Goal: Task Accomplishment & Management: Use online tool/utility

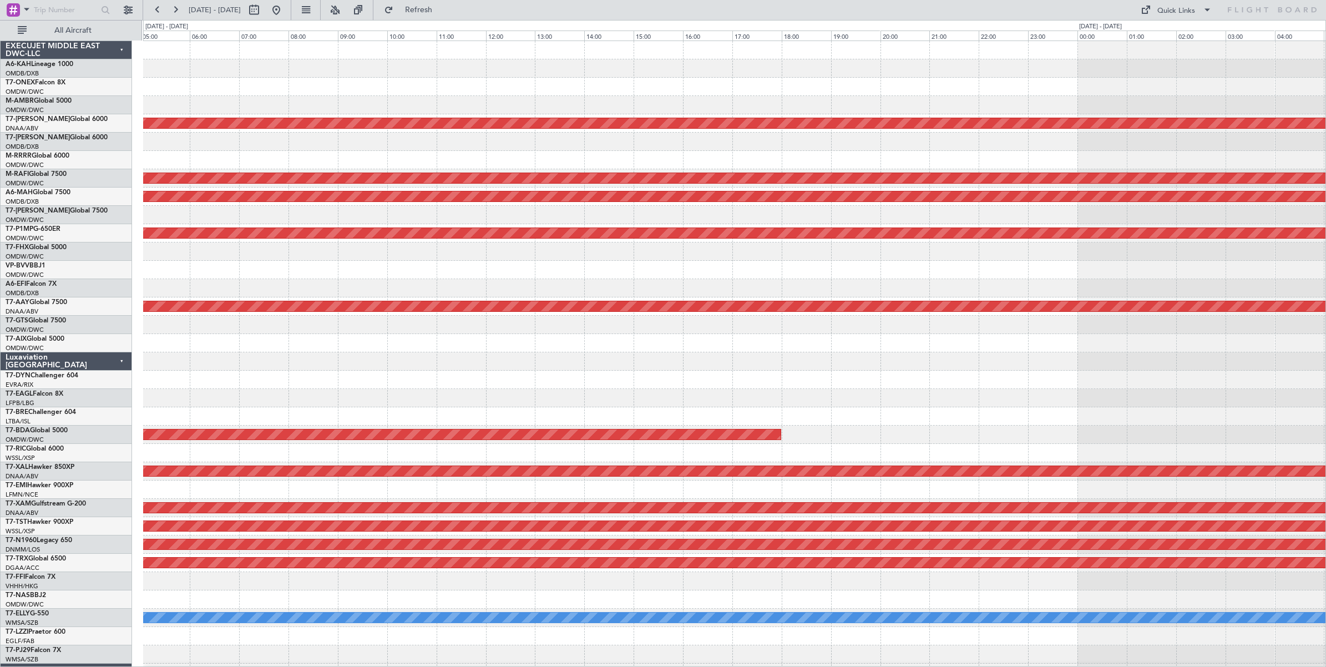
drag, startPoint x: 314, startPoint y: 12, endPoint x: 318, endPoint y: 20, distance: 8.7
click at [285, 12] on button at bounding box center [276, 10] width 18 height 18
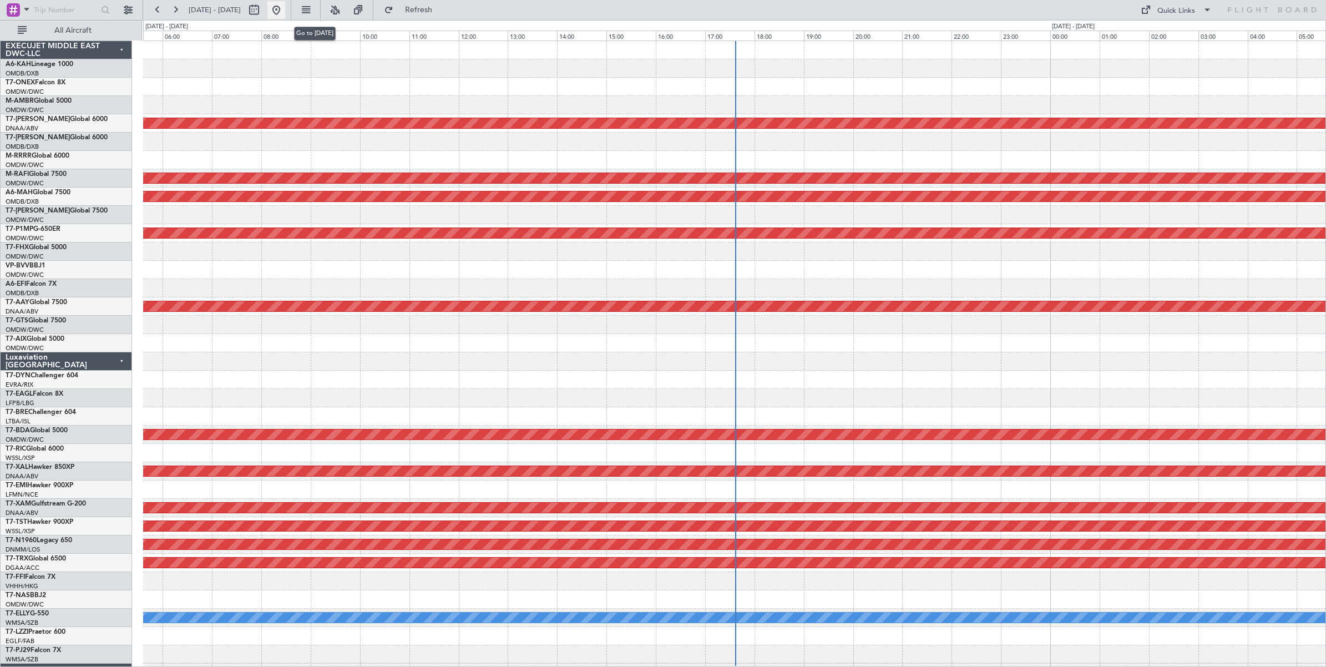
click at [285, 9] on button at bounding box center [276, 10] width 18 height 18
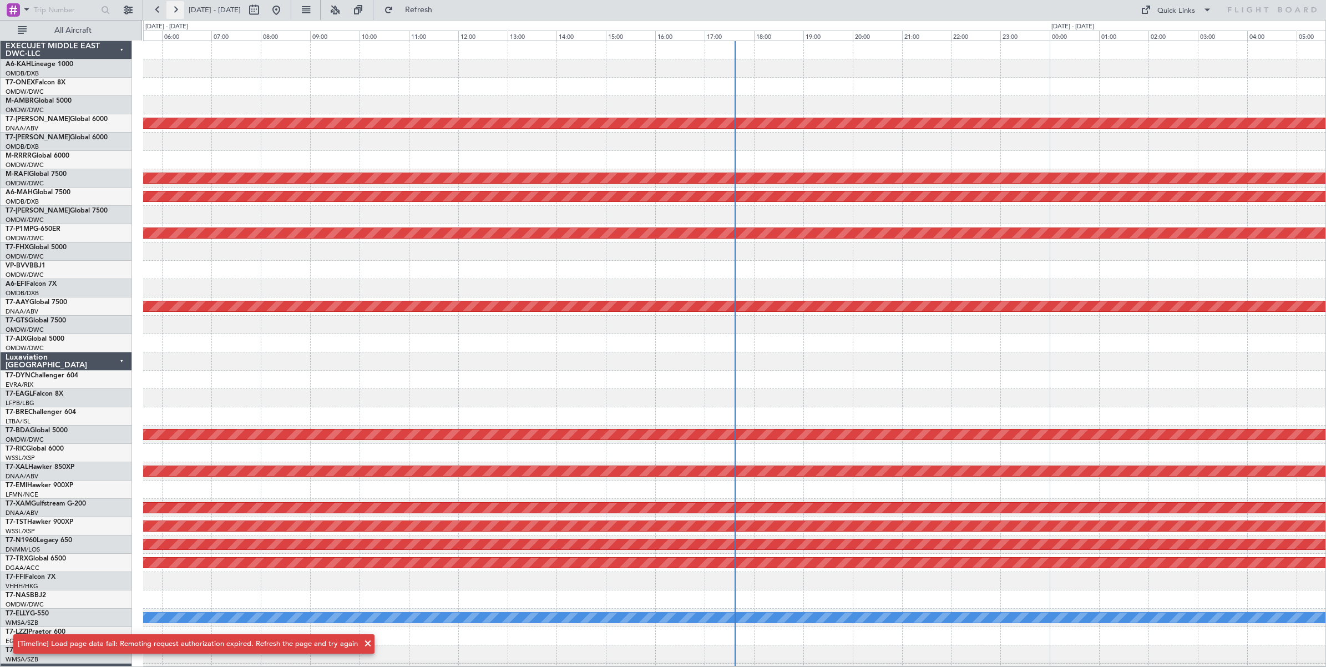
click at [173, 10] on button at bounding box center [175, 10] width 18 height 18
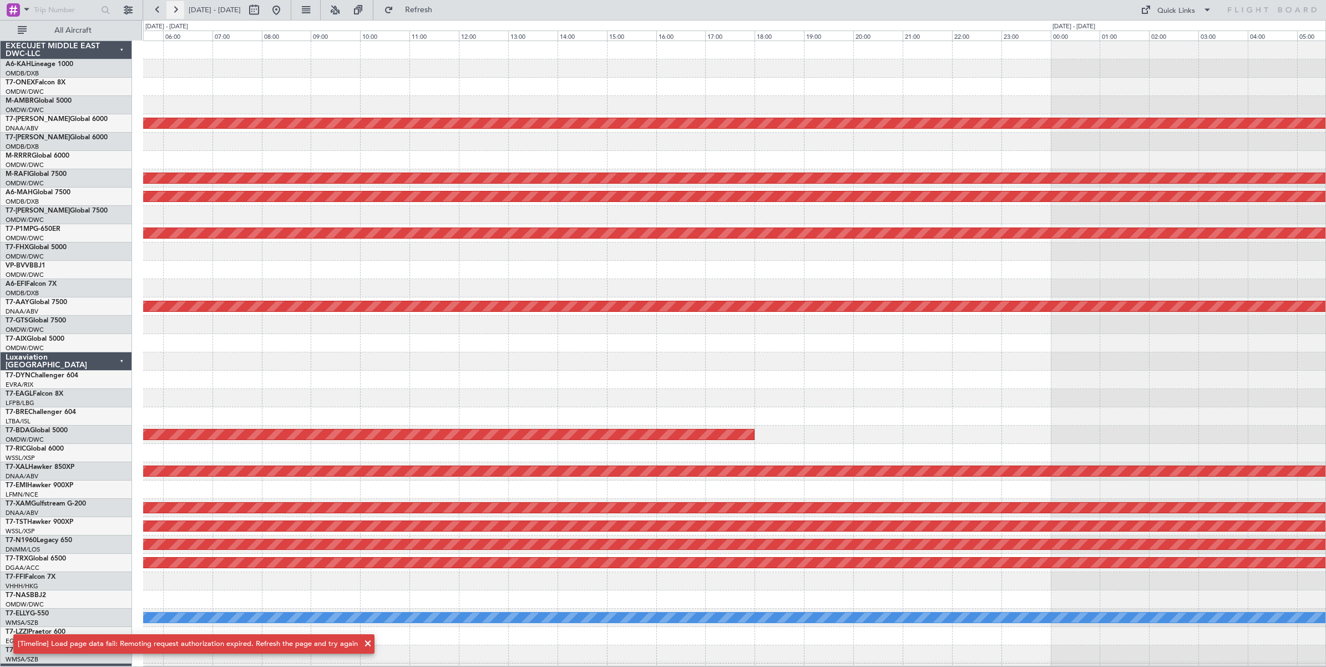
click at [175, 9] on button at bounding box center [175, 10] width 18 height 18
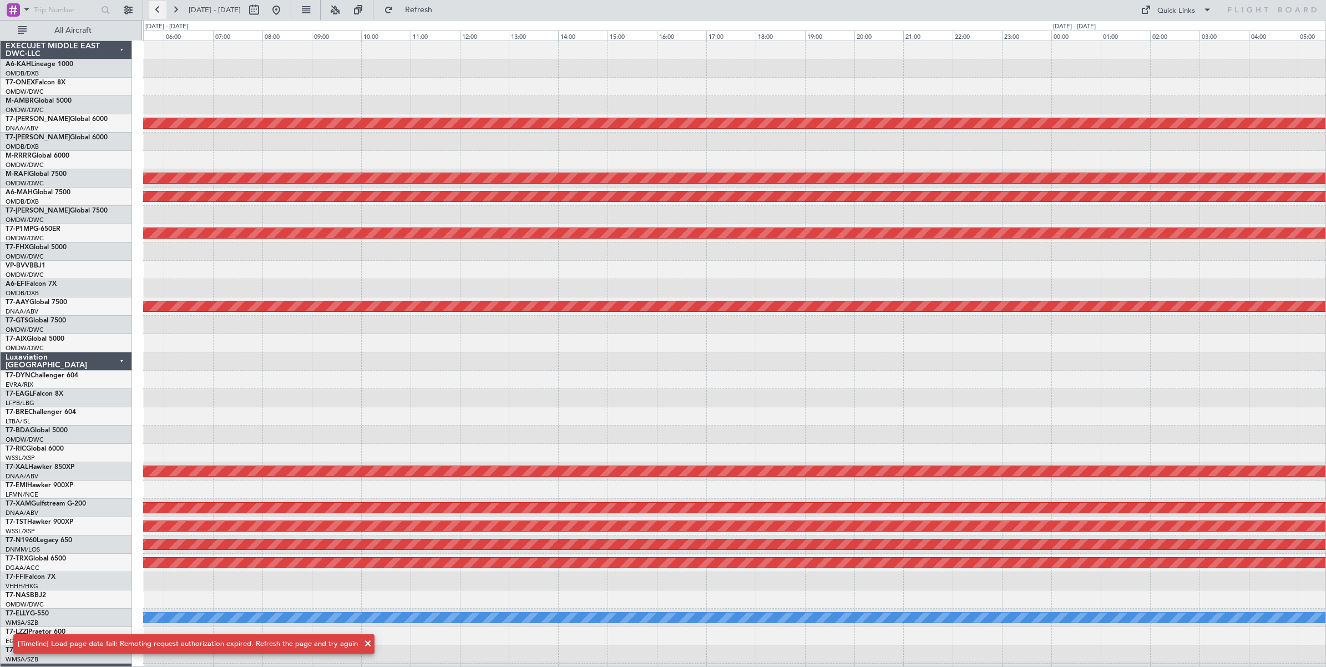
click at [159, 12] on button at bounding box center [158, 10] width 18 height 18
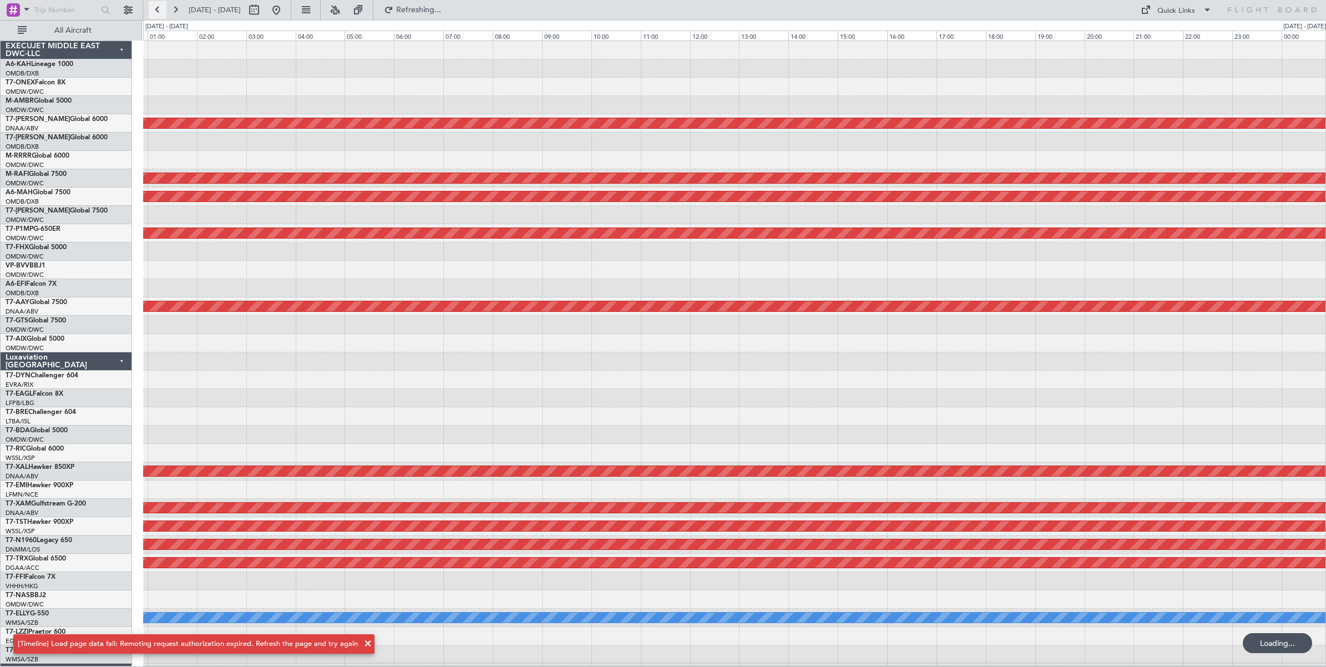
click at [159, 12] on button at bounding box center [158, 10] width 18 height 18
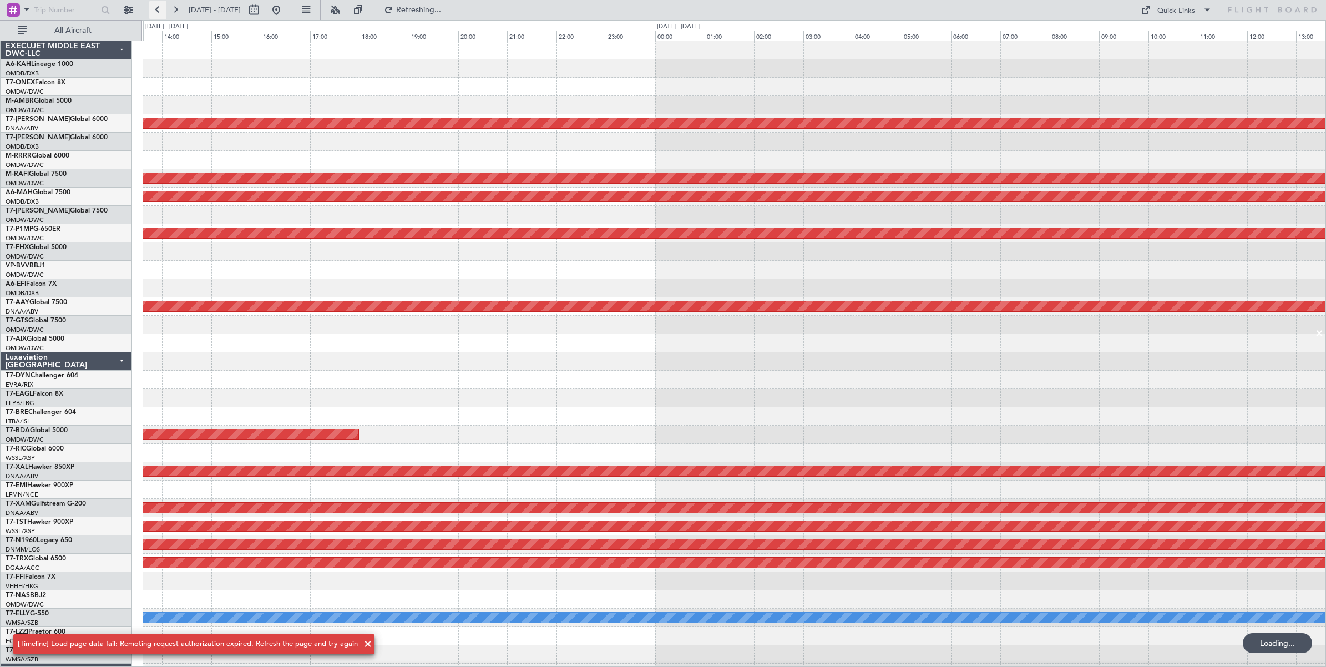
click at [159, 12] on button at bounding box center [158, 10] width 18 height 18
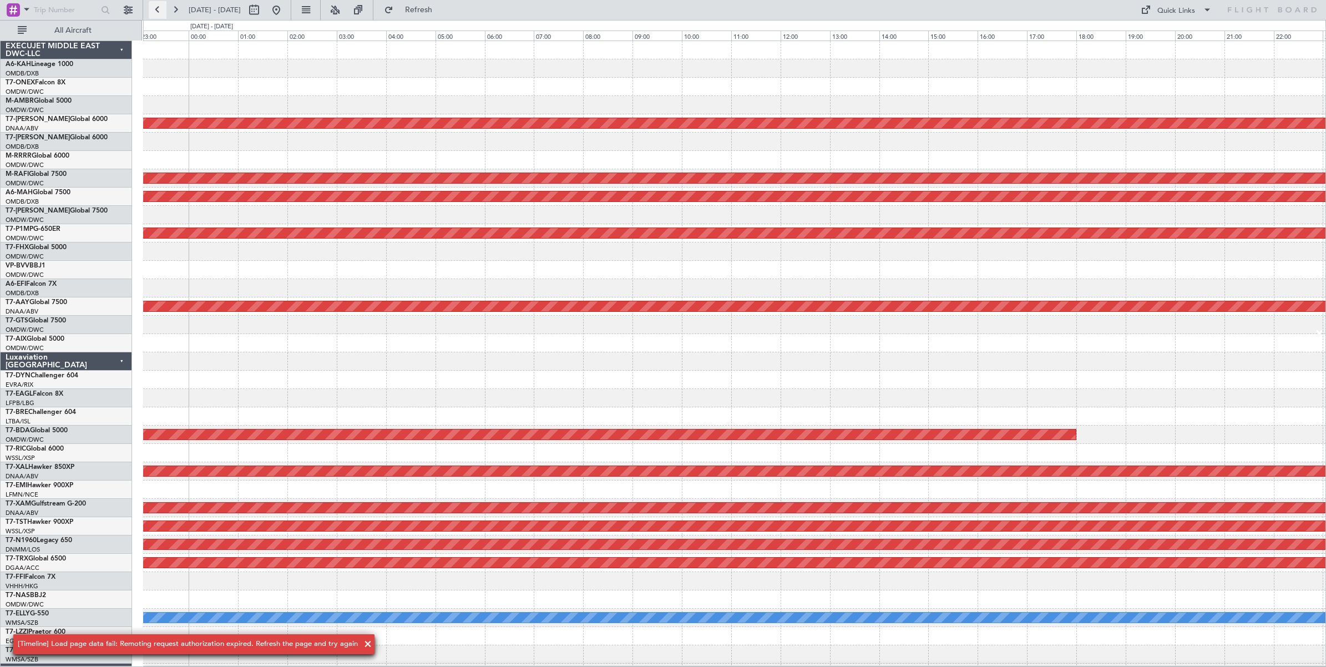
click at [159, 12] on button at bounding box center [158, 10] width 18 height 18
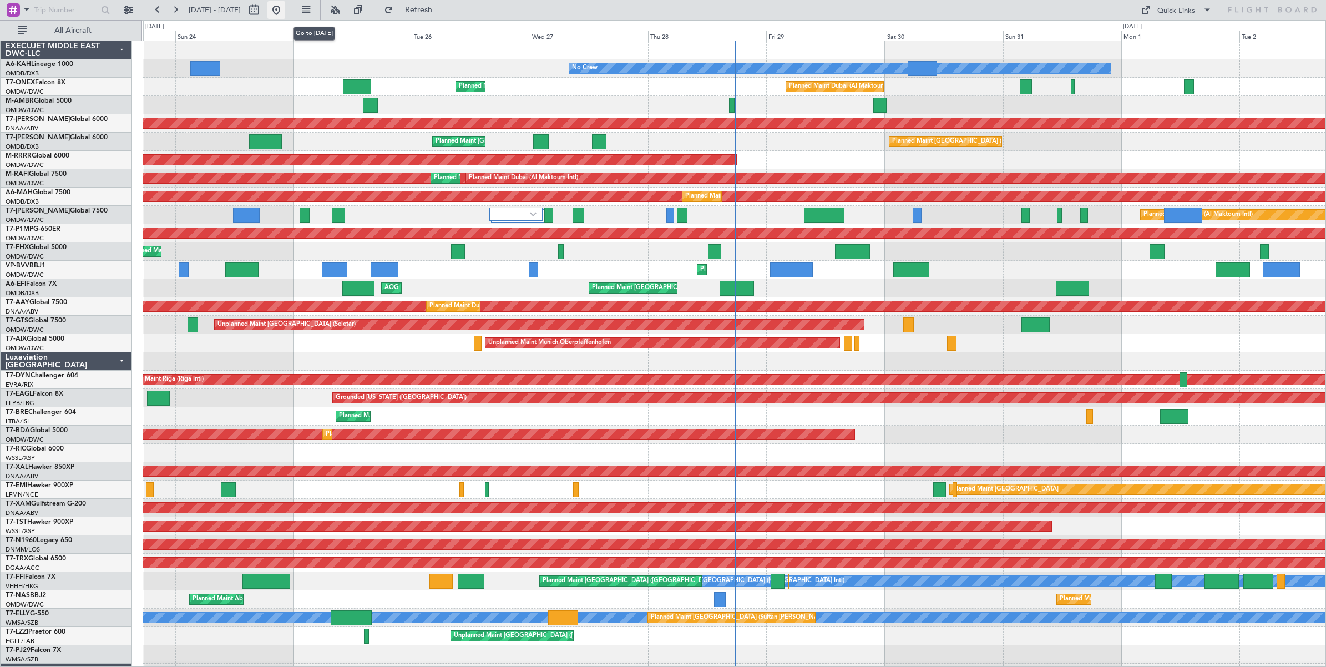
click at [285, 9] on button at bounding box center [276, 10] width 18 height 18
